Goal: Task Accomplishment & Management: Manage account settings

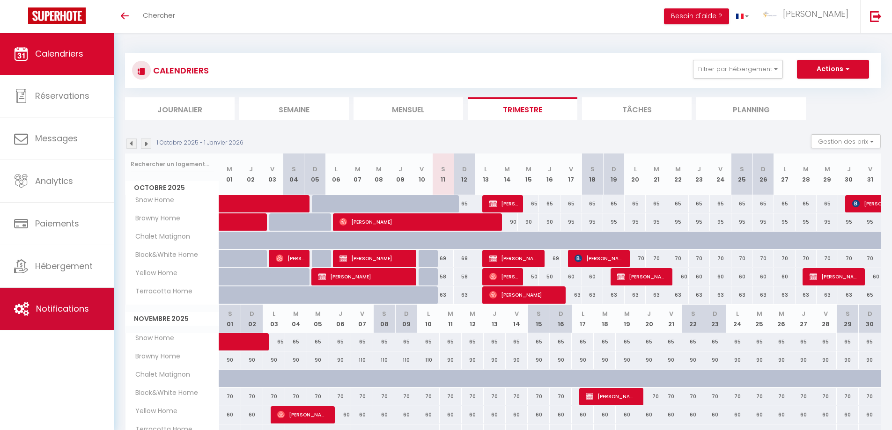
click at [66, 305] on span "Notifications" at bounding box center [62, 309] width 53 height 12
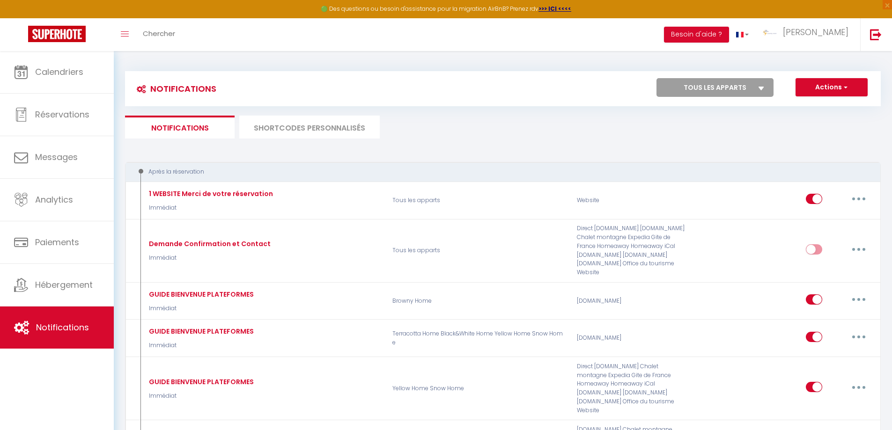
click at [310, 129] on li "SHORTCODES PERSONNALISÉS" at bounding box center [309, 127] width 141 height 23
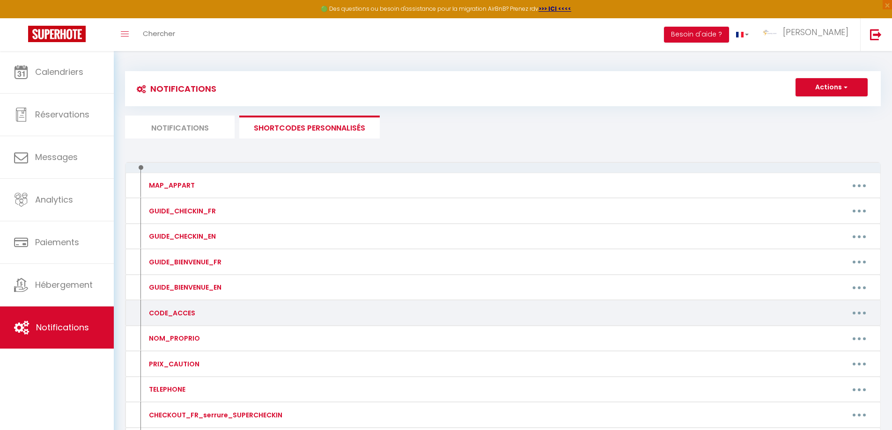
click at [860, 313] on icon "button" at bounding box center [859, 313] width 3 height 3
click at [816, 335] on link "Editer" at bounding box center [834, 334] width 69 height 16
type input "CODE_ACCES"
type textarea "CODE_ACCES"
type textarea "6360"
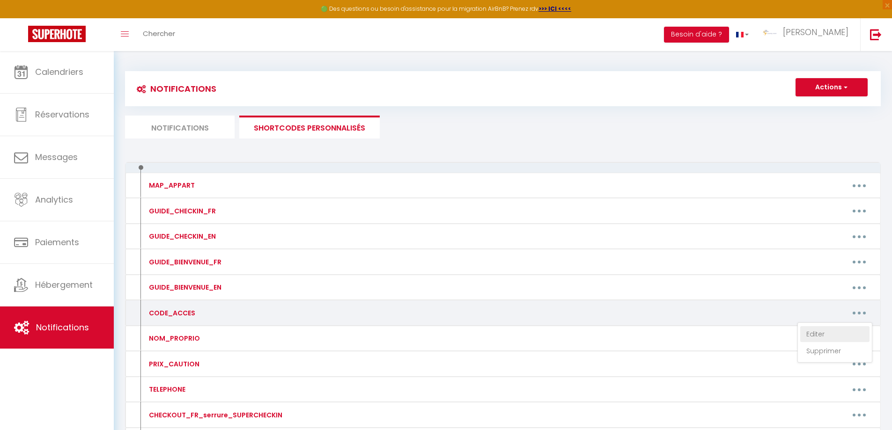
type textarea "3120"
type textarea "3430"
type textarea "4150"
type textarea "0640"
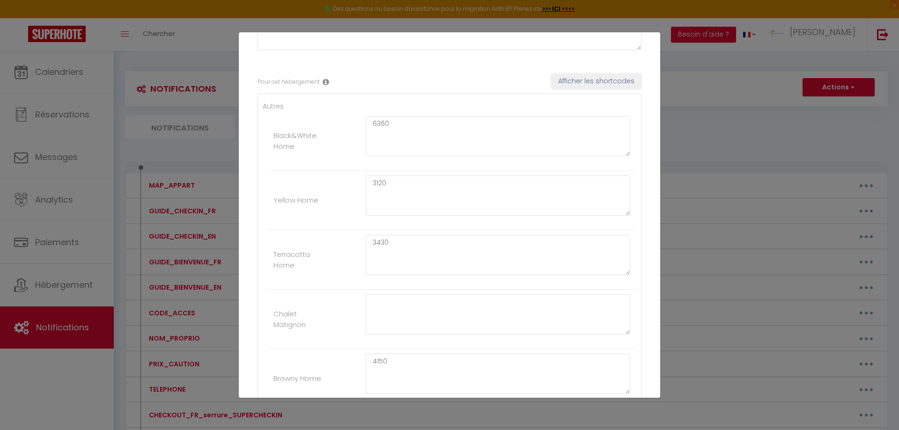
scroll to position [130, 0]
click at [399, 114] on textarea "6360" at bounding box center [498, 134] width 265 height 40
type textarea "6363"
click at [409, 186] on textarea "3120" at bounding box center [498, 193] width 265 height 40
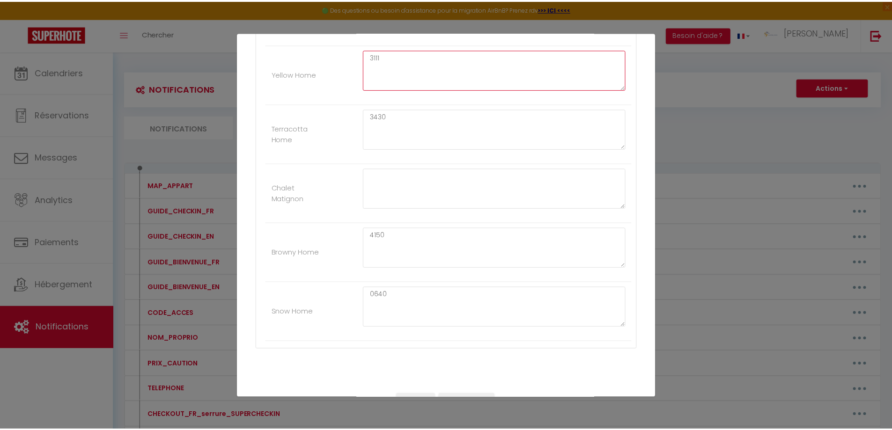
scroll to position [275, 0]
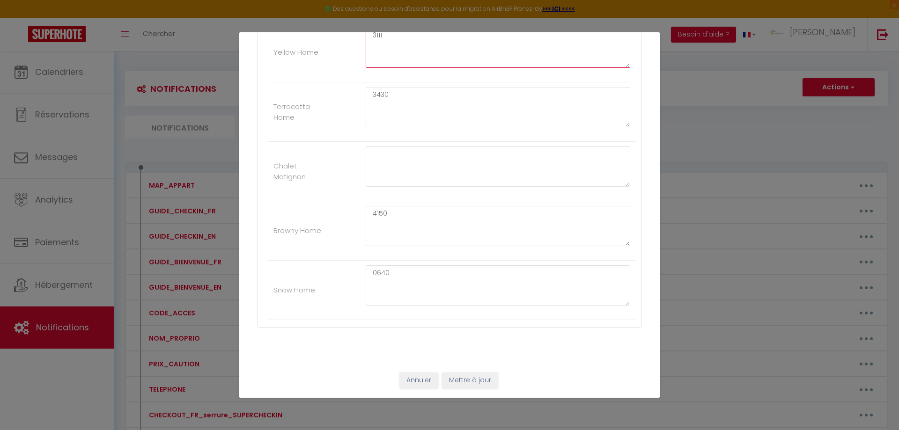
type textarea "3111"
click at [480, 381] on button "Mettre à jour" at bounding box center [470, 381] width 56 height 16
